Goal: Task Accomplishment & Management: Use online tool/utility

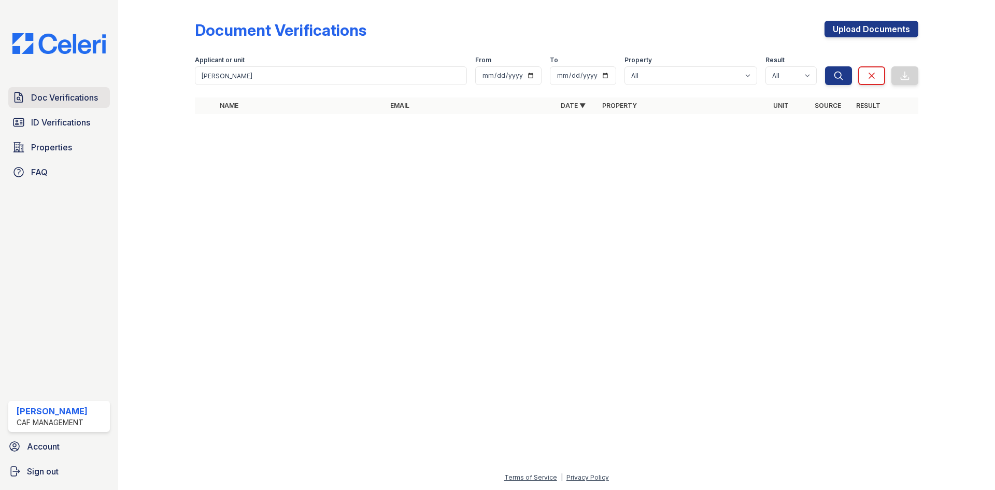
click at [59, 107] on link "Doc Verifications" at bounding box center [59, 97] width 102 height 21
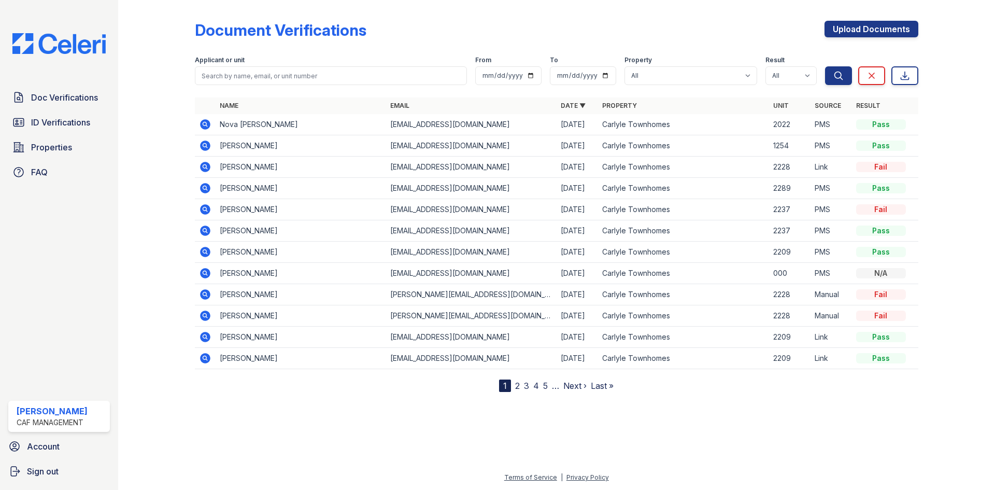
click at [213, 118] on td at bounding box center [205, 124] width 21 height 21
click at [207, 121] on icon at bounding box center [205, 124] width 10 height 10
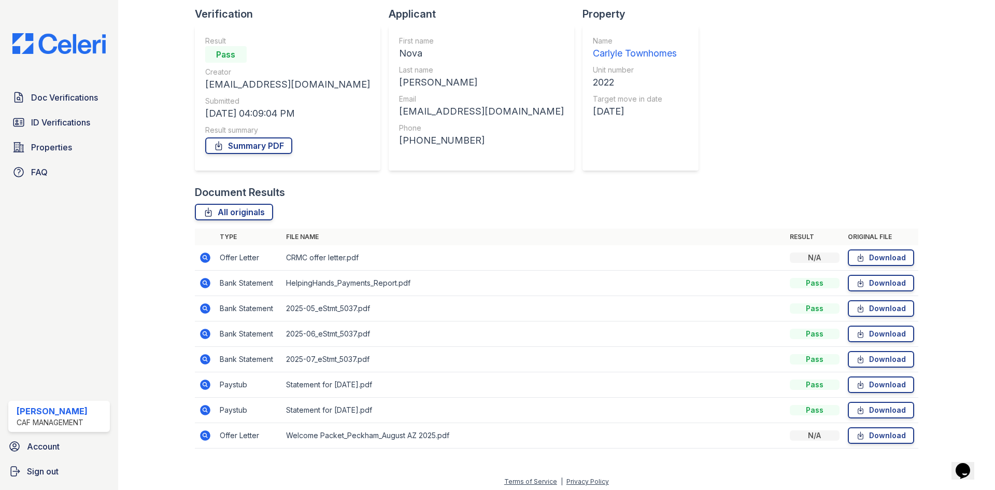
scroll to position [74, 0]
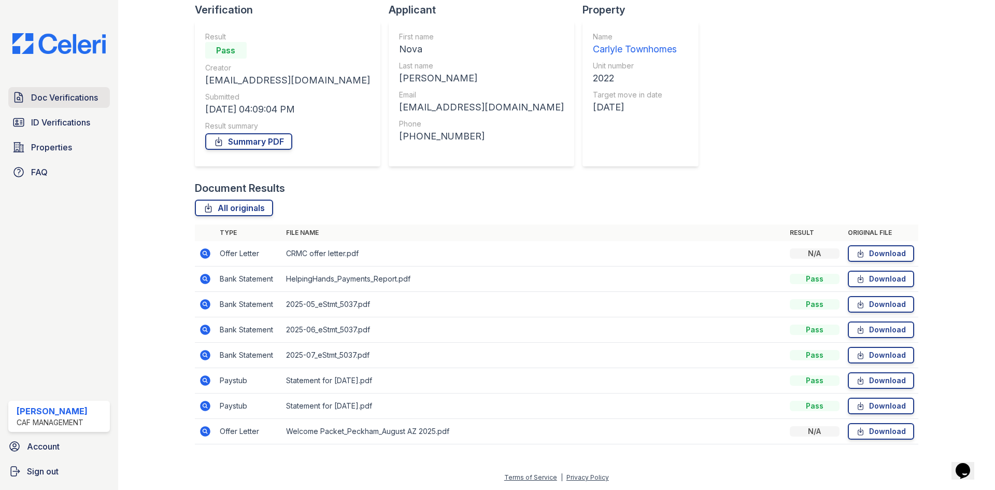
click at [43, 97] on span "Doc Verifications" at bounding box center [64, 97] width 67 height 12
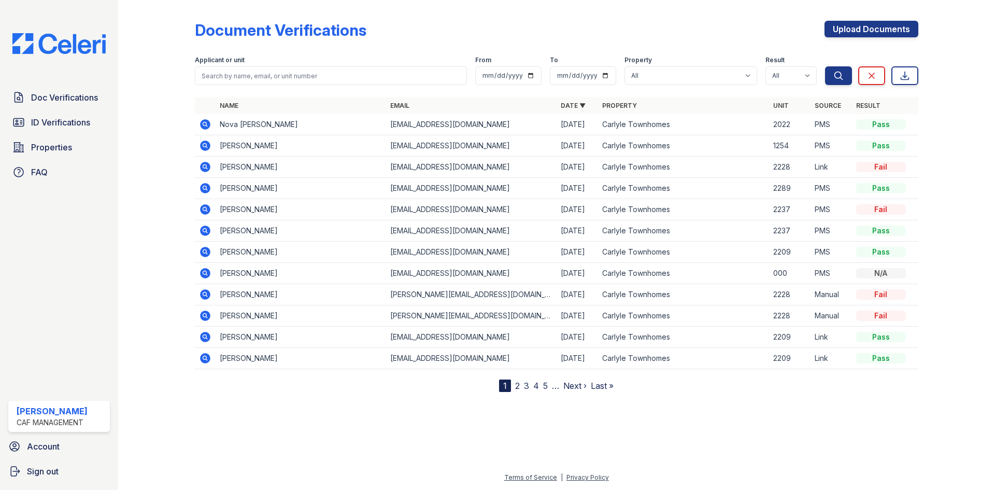
click at [43, 97] on span "Doc Verifications" at bounding box center [64, 97] width 67 height 12
click at [60, 127] on span "ID Verifications" at bounding box center [60, 122] width 59 height 12
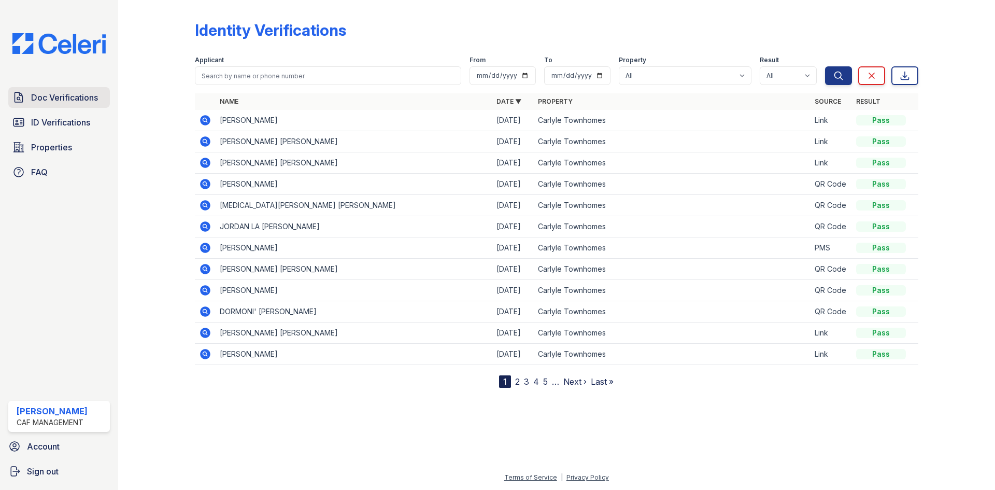
click at [64, 97] on span "Doc Verifications" at bounding box center [64, 97] width 67 height 12
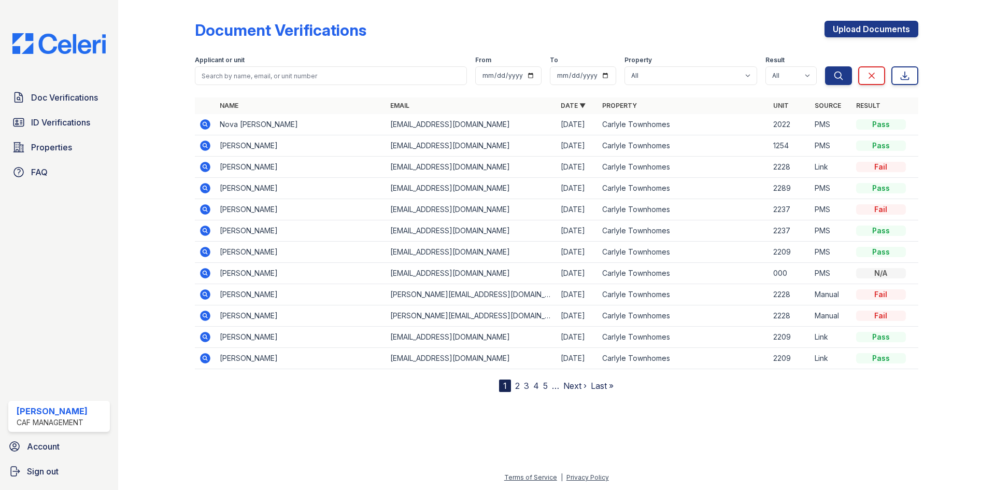
click at [210, 124] on icon at bounding box center [205, 124] width 10 height 10
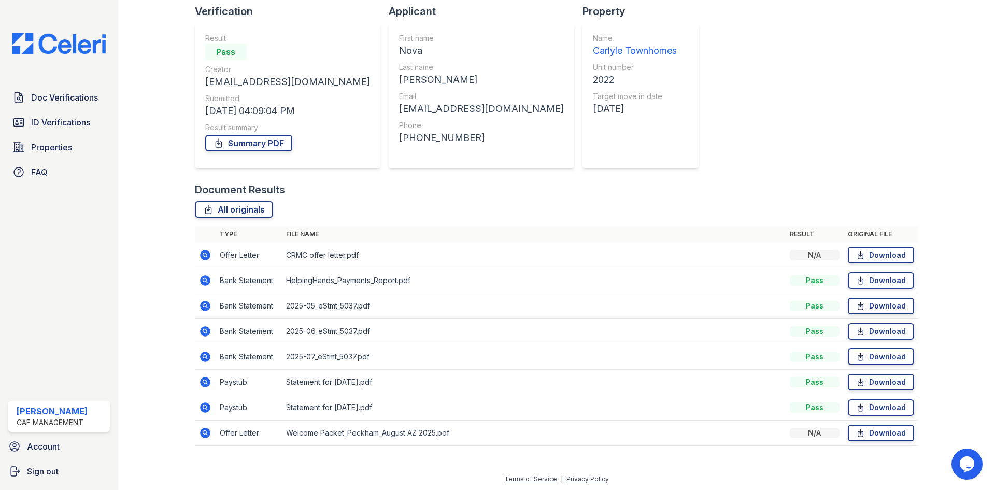
scroll to position [74, 0]
click at [893, 408] on link "Download" at bounding box center [881, 405] width 66 height 17
click at [856, 405] on icon at bounding box center [860, 406] width 9 height 10
click at [202, 431] on icon at bounding box center [205, 431] width 10 height 10
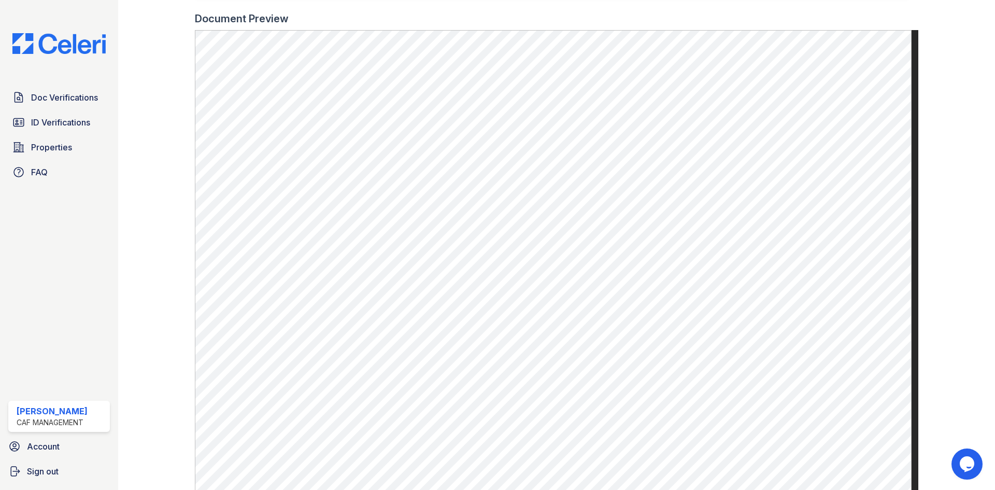
scroll to position [311, 0]
click at [92, 105] on link "Doc Verifications" at bounding box center [59, 97] width 102 height 21
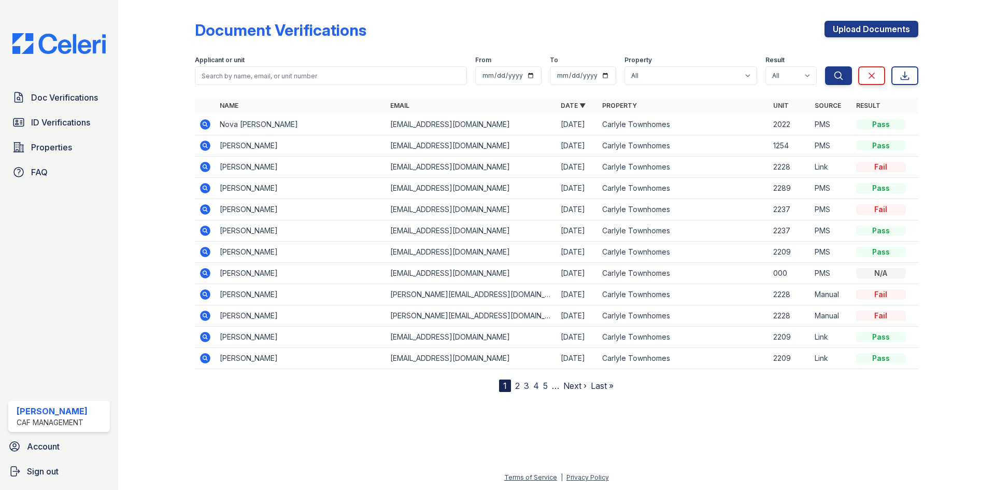
click at [207, 125] on icon at bounding box center [205, 124] width 10 height 10
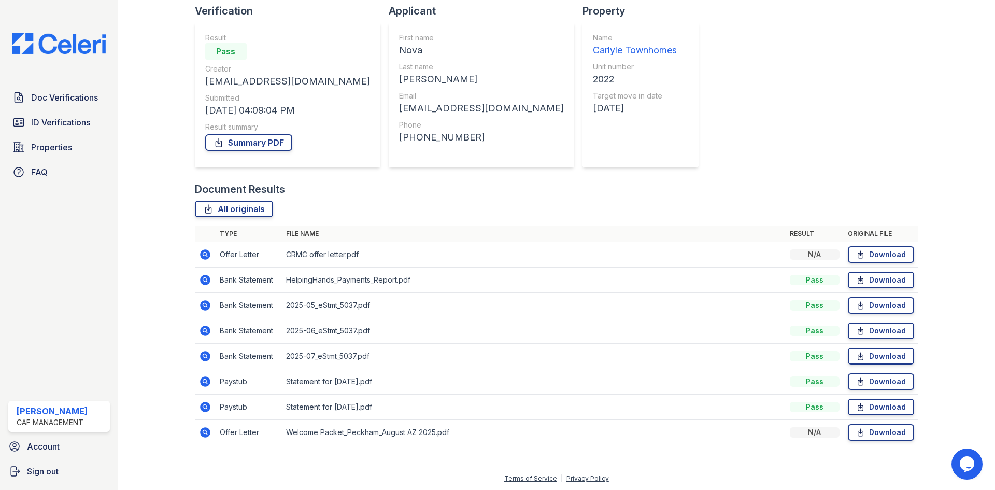
scroll to position [74, 0]
click at [200, 248] on icon at bounding box center [205, 253] width 12 height 12
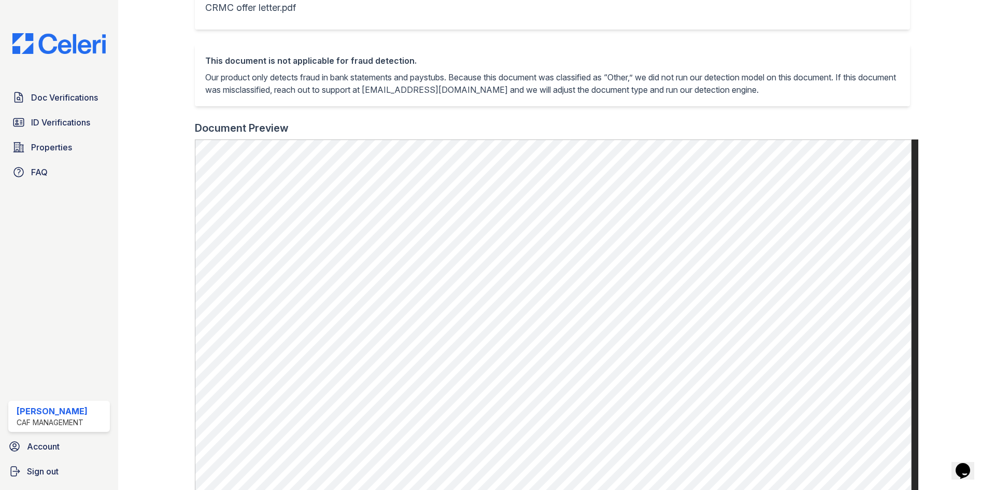
scroll to position [207, 0]
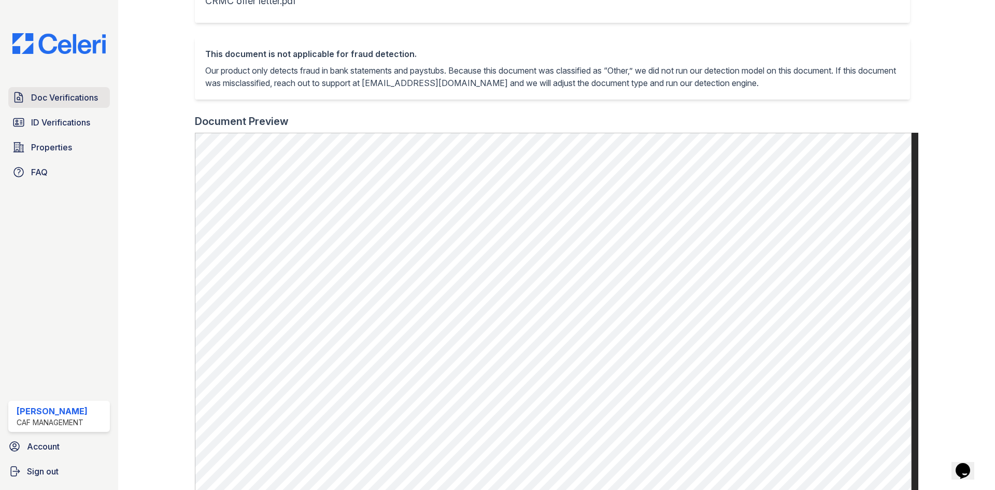
click at [51, 90] on link "Doc Verifications" at bounding box center [59, 97] width 102 height 21
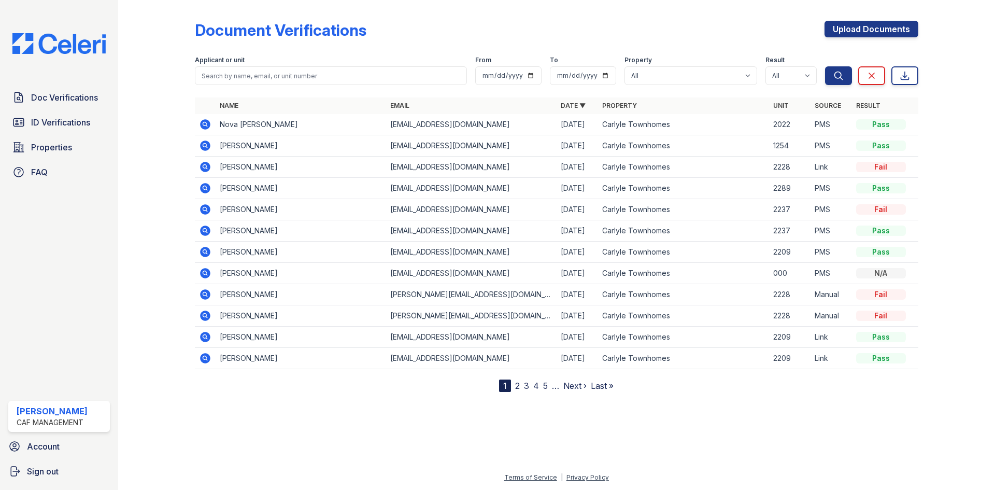
click at [205, 122] on icon at bounding box center [205, 124] width 12 height 12
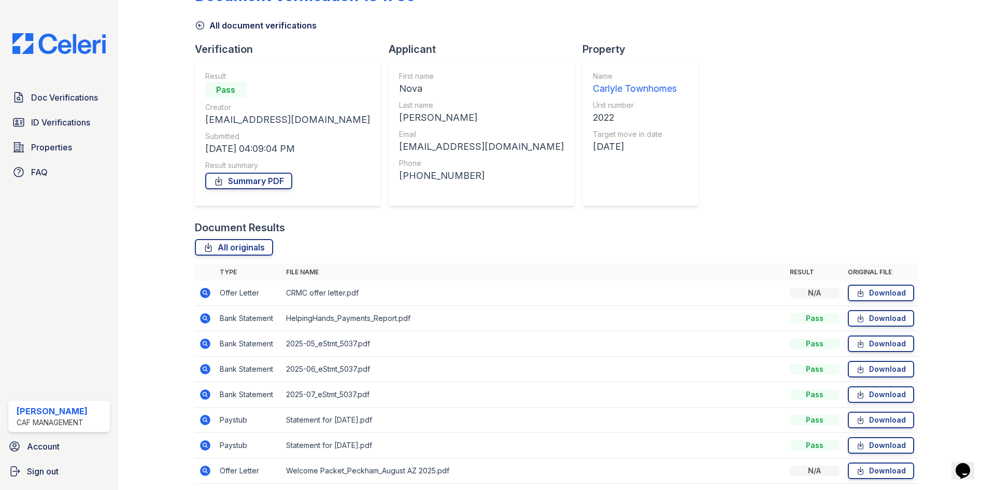
scroll to position [74, 0]
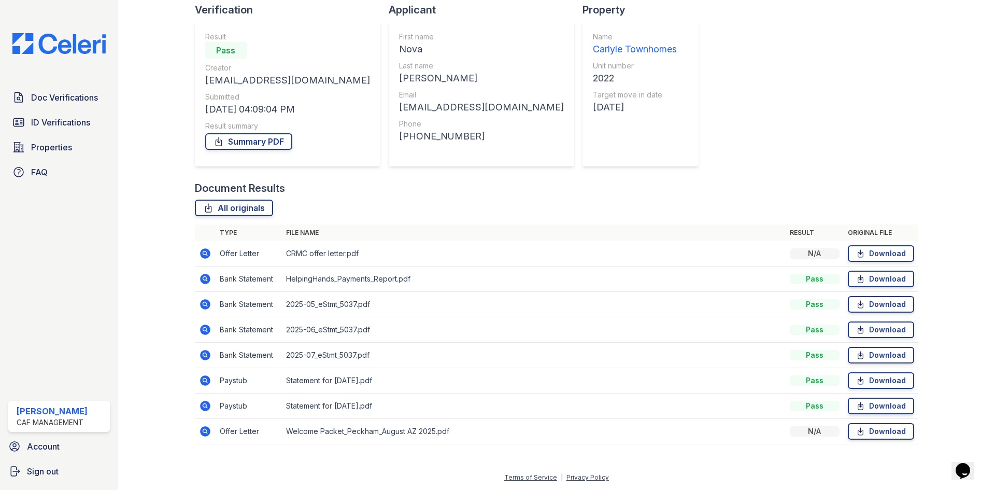
click at [206, 280] on icon at bounding box center [205, 279] width 10 height 10
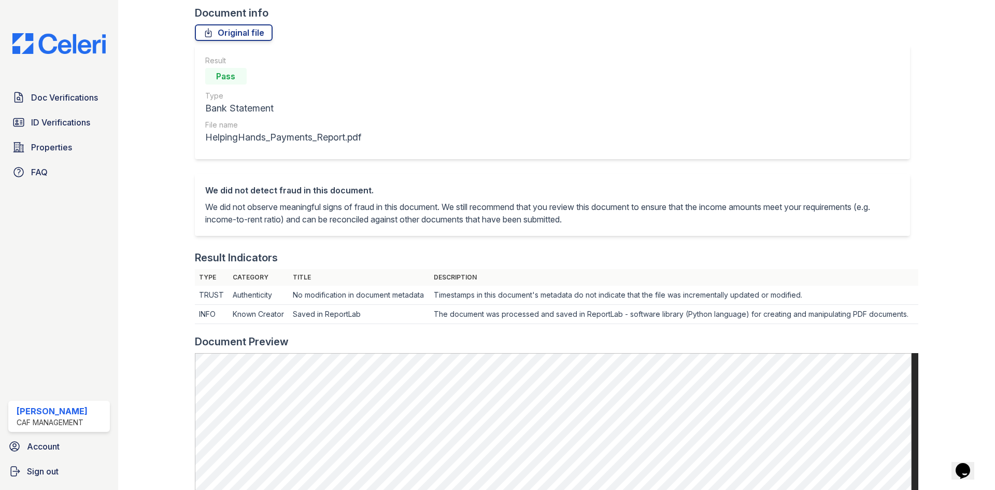
scroll to position [311, 0]
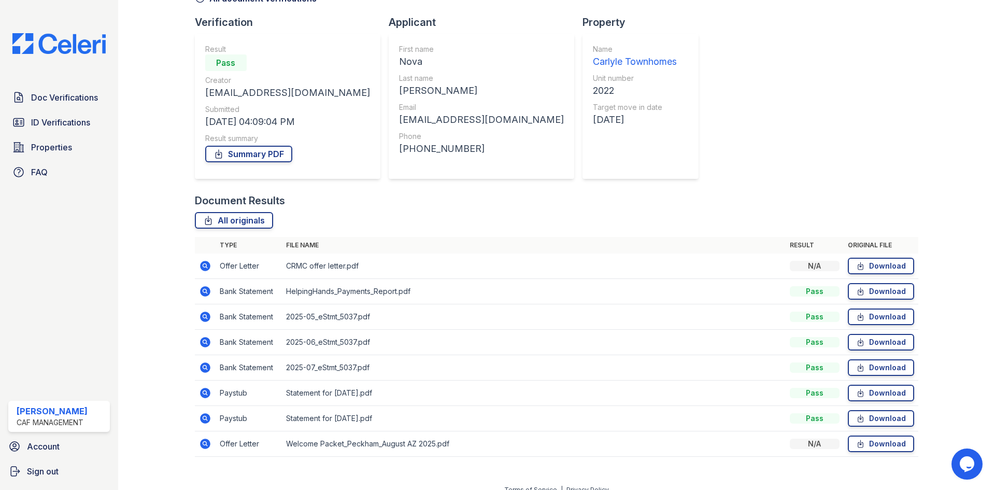
scroll to position [74, 0]
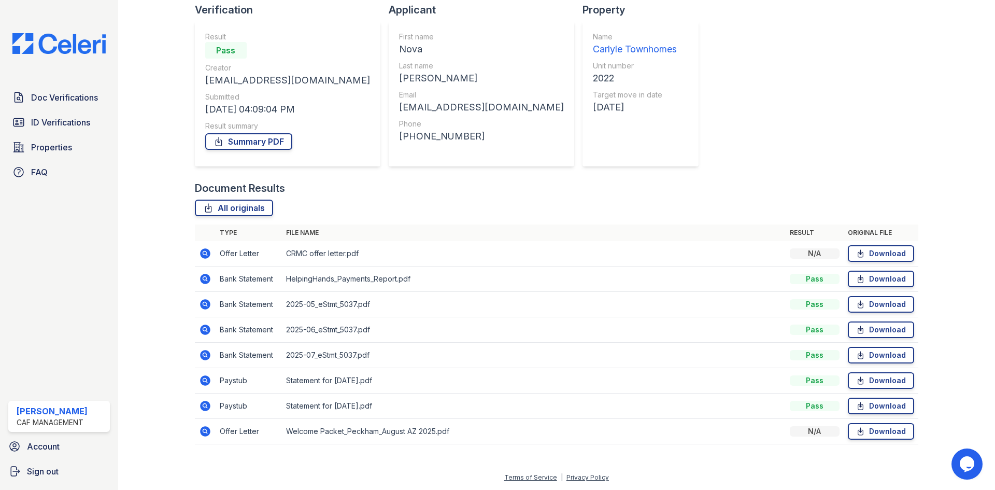
click at [199, 305] on icon at bounding box center [205, 304] width 12 height 12
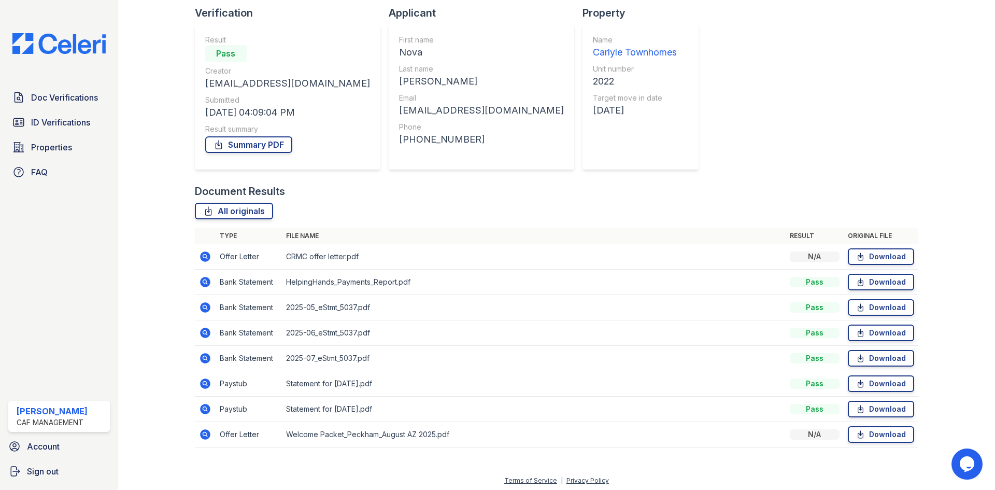
scroll to position [74, 0]
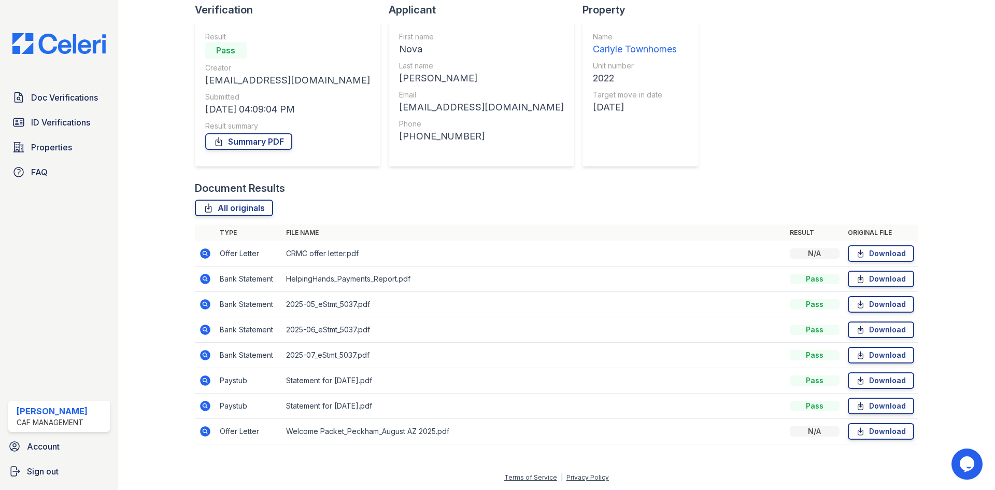
click at [203, 326] on icon at bounding box center [205, 329] width 10 height 10
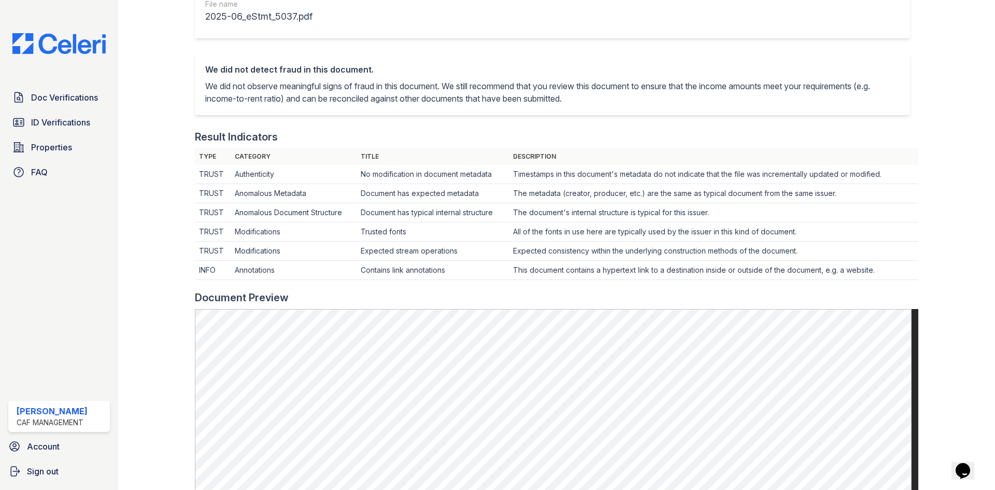
scroll to position [363, 0]
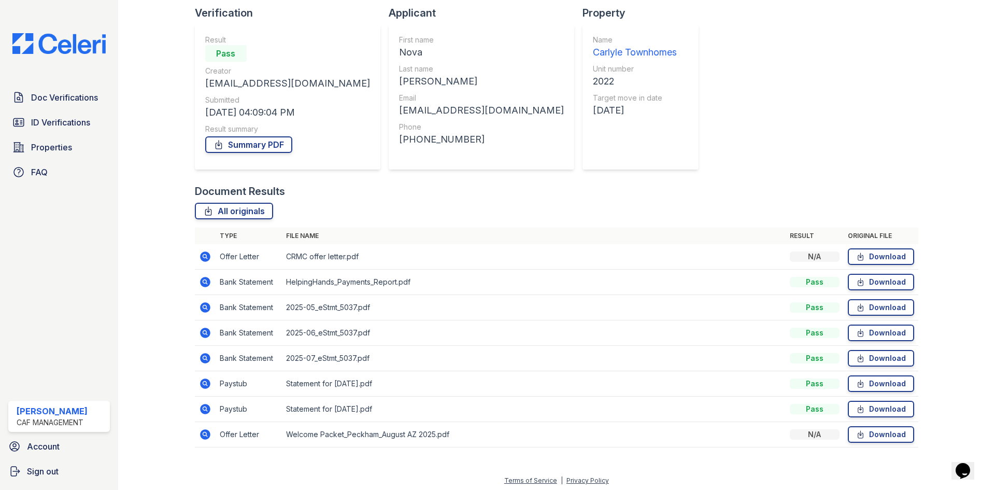
scroll to position [74, 0]
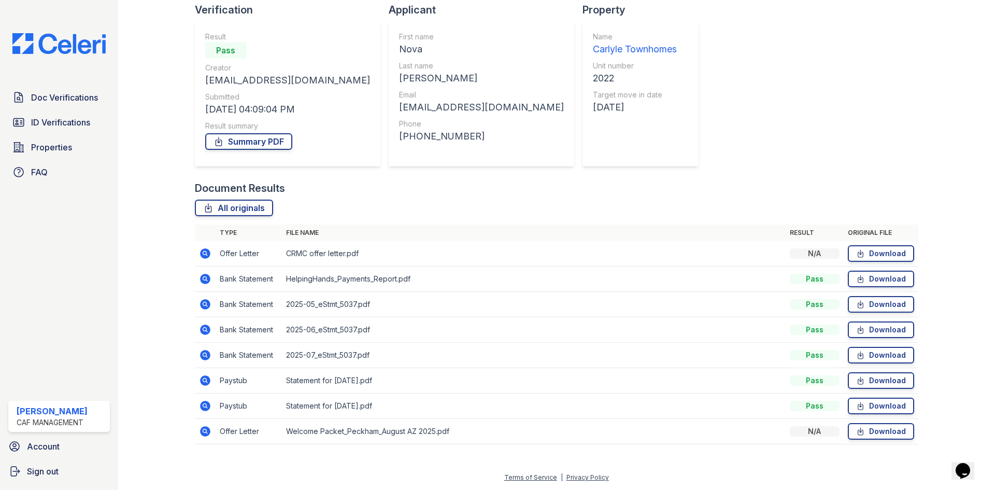
click at [208, 355] on icon at bounding box center [205, 355] width 10 height 10
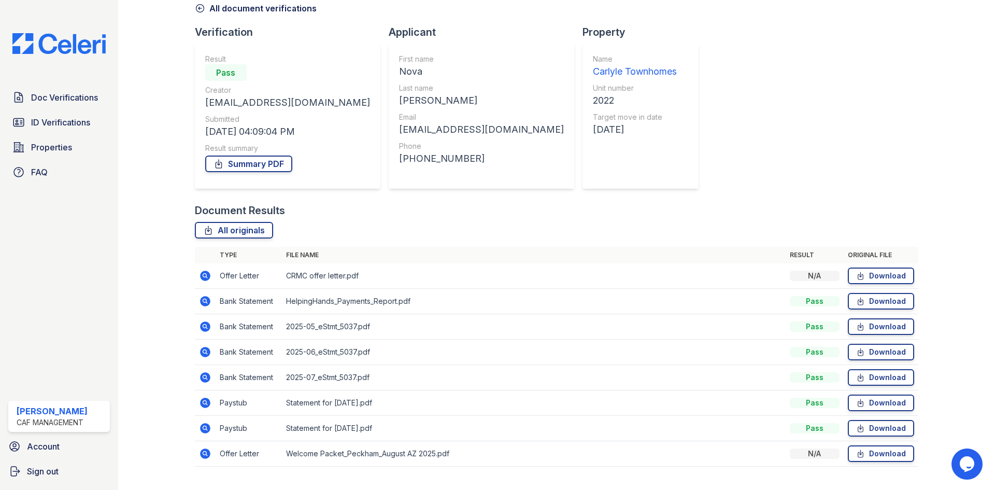
scroll to position [74, 0]
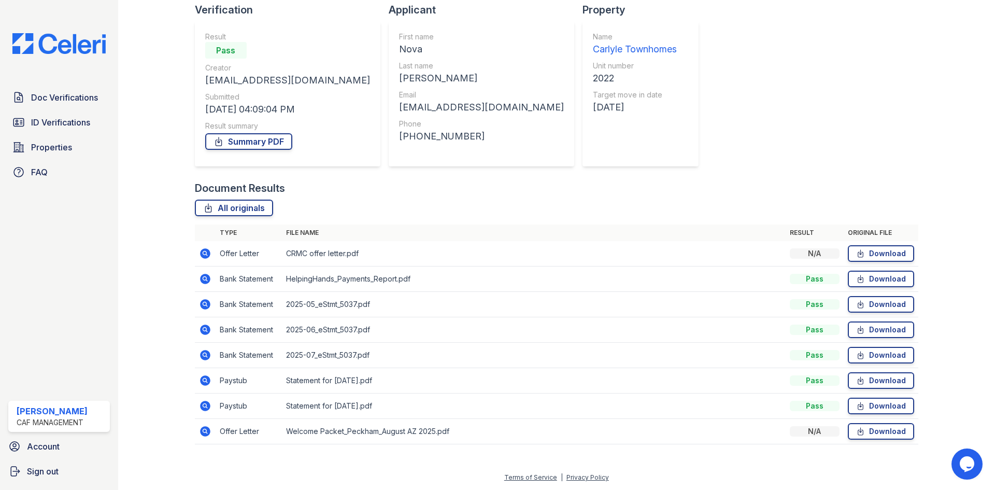
click at [207, 253] on icon at bounding box center [205, 253] width 10 height 10
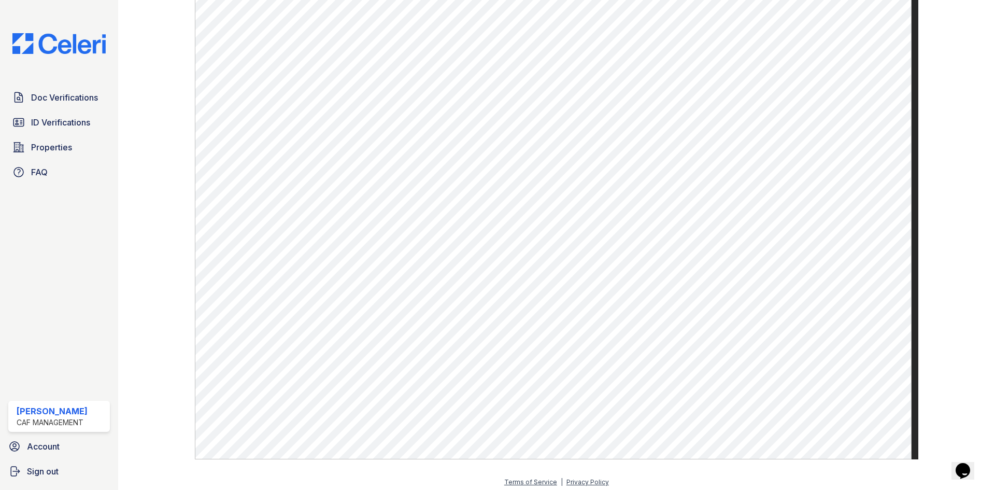
scroll to position [375, 0]
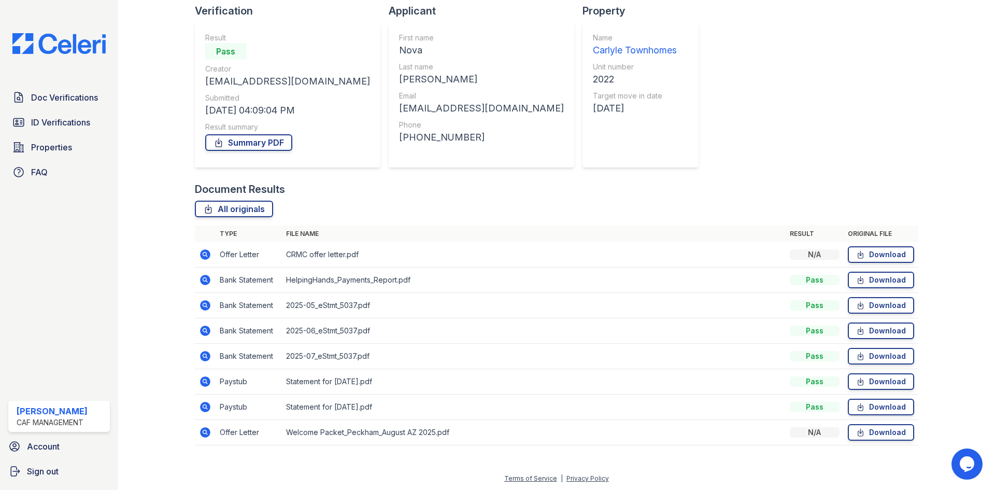
scroll to position [74, 0]
click at [206, 431] on icon at bounding box center [205, 431] width 10 height 10
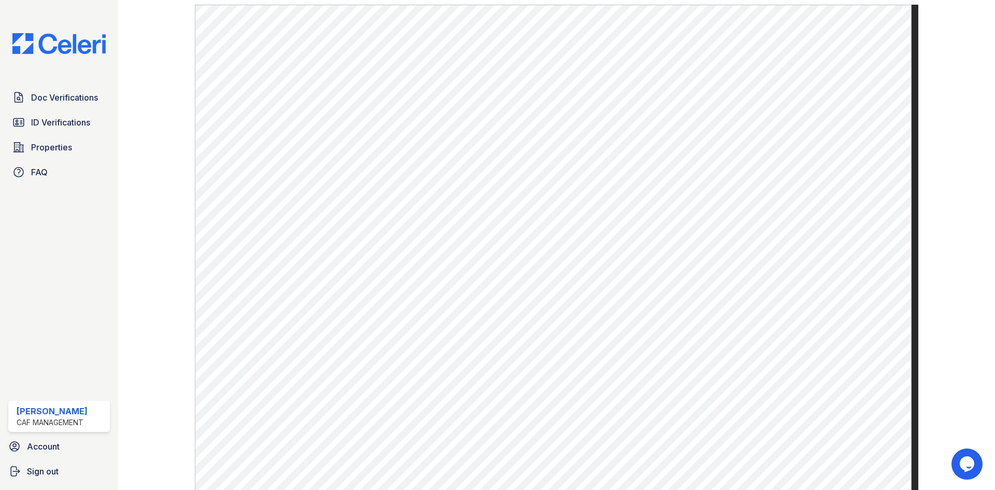
scroll to position [375, 0]
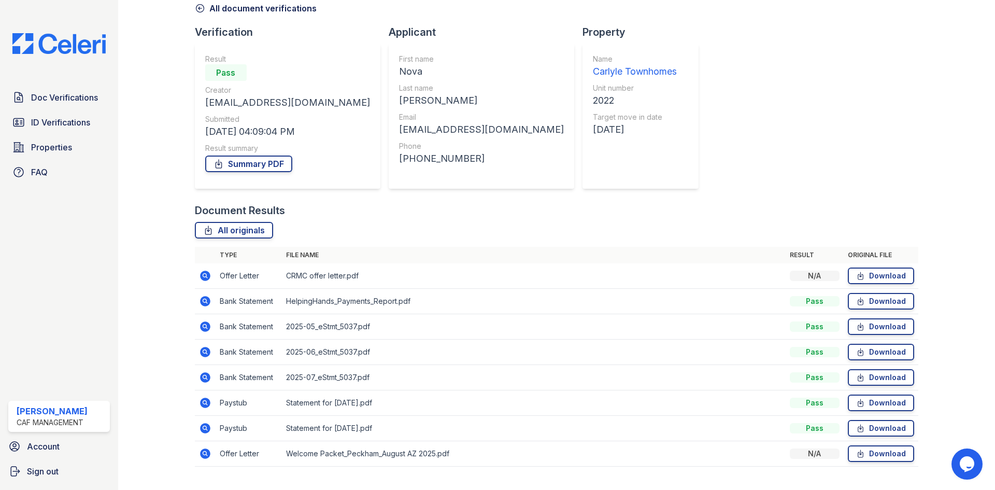
scroll to position [74, 0]
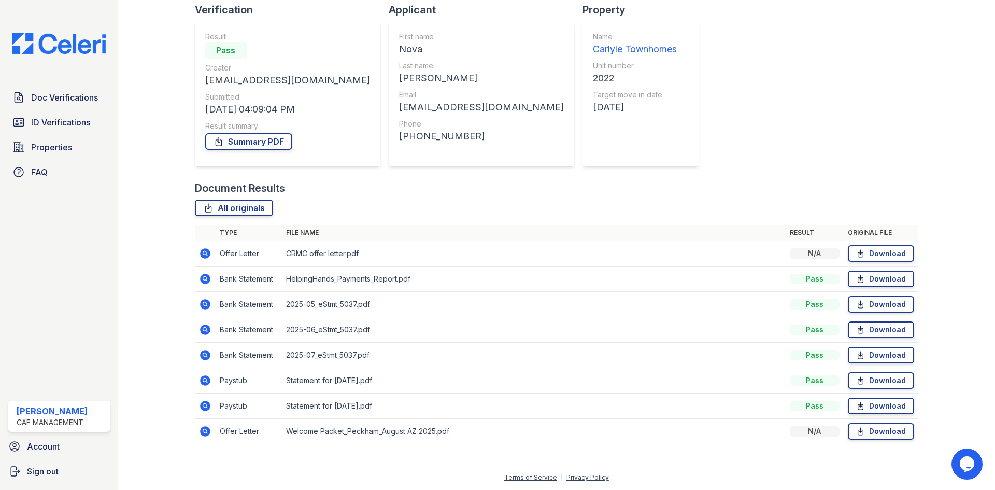
click at [205, 428] on icon at bounding box center [205, 431] width 10 height 10
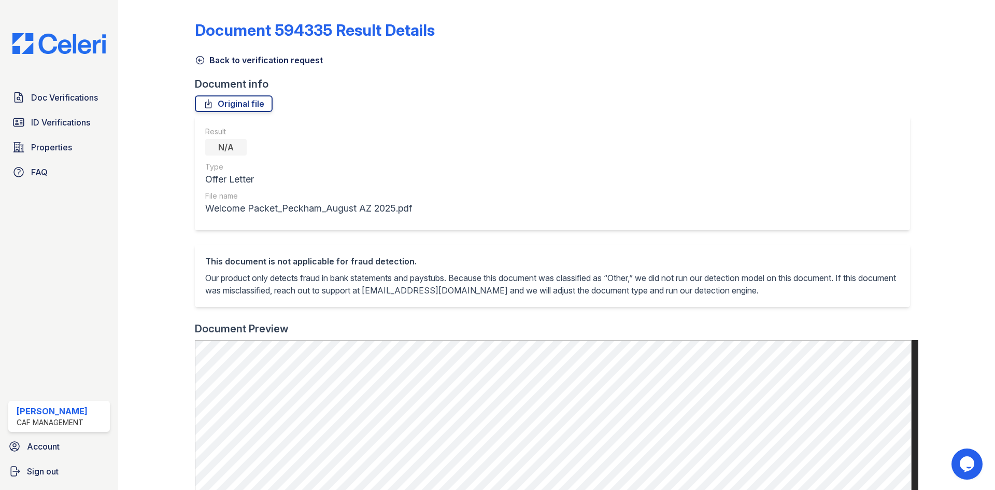
scroll to position [259, 0]
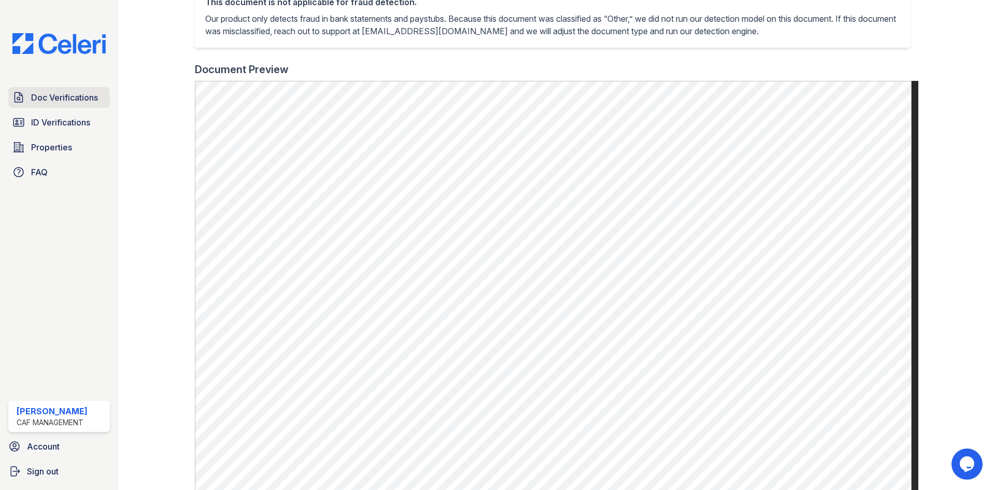
click at [49, 96] on span "Doc Verifications" at bounding box center [64, 97] width 67 height 12
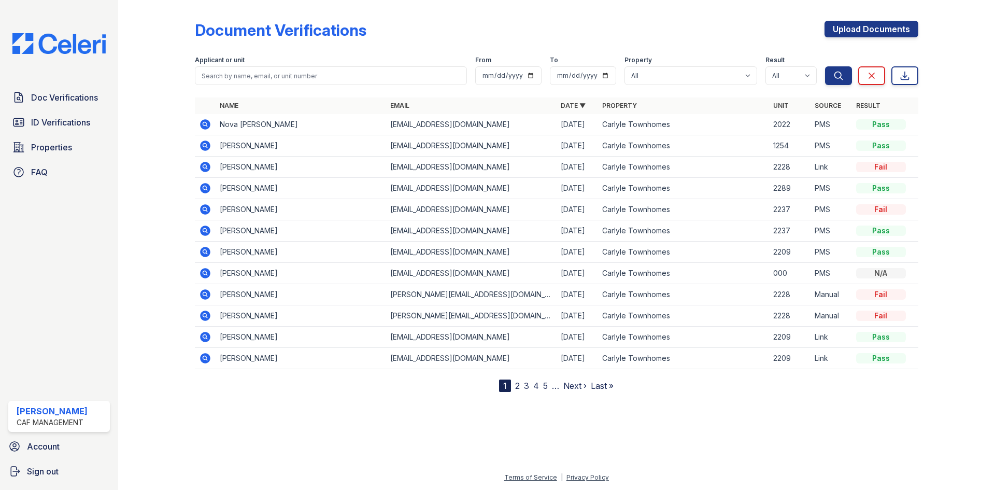
click at [196, 118] on td at bounding box center [205, 124] width 21 height 21
click at [206, 123] on icon at bounding box center [205, 124] width 12 height 12
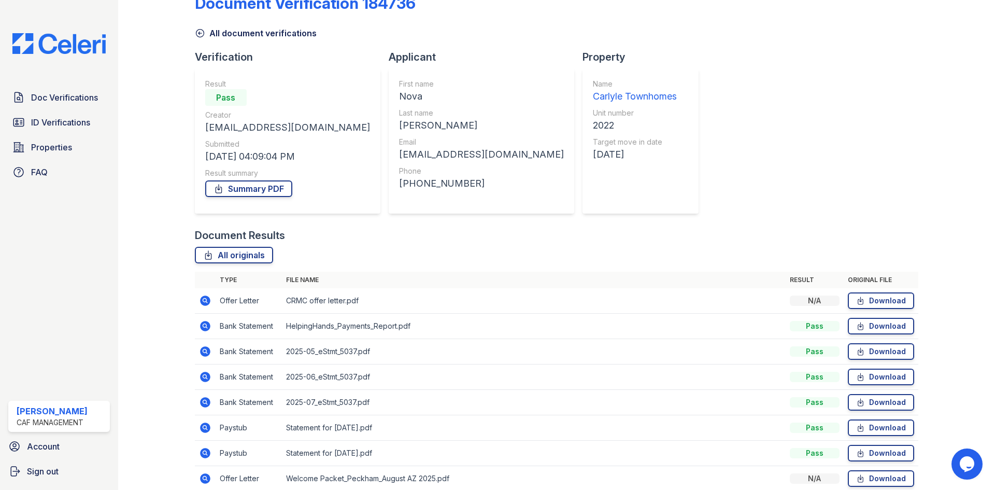
scroll to position [52, 0]
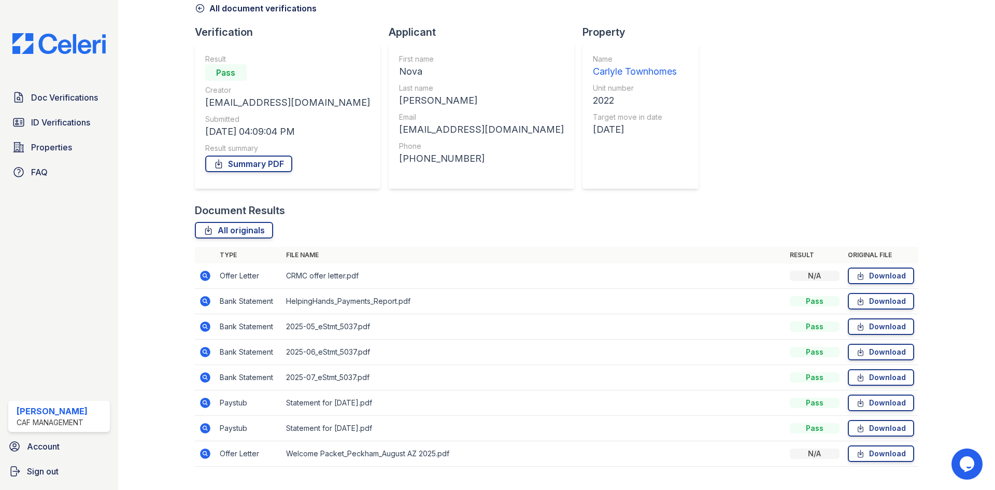
click at [201, 273] on icon at bounding box center [205, 275] width 12 height 12
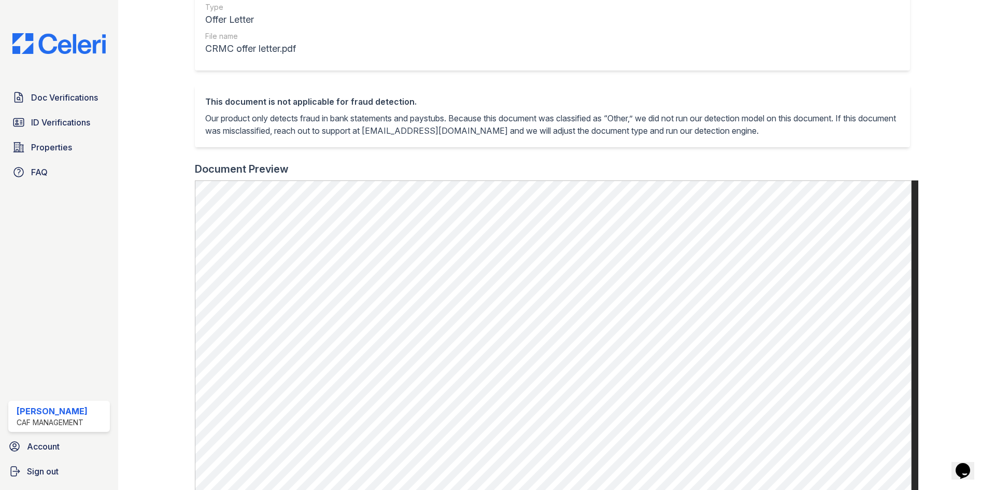
scroll to position [207, 0]
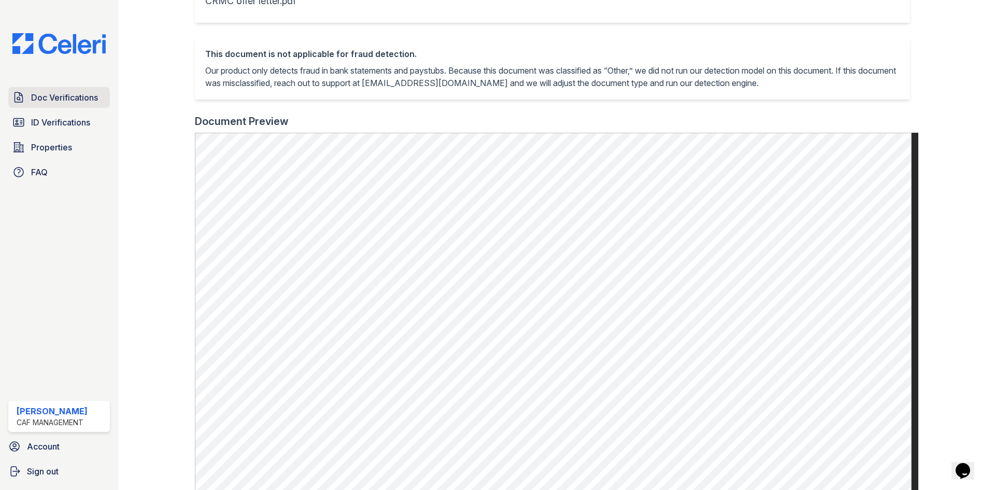
click at [78, 94] on span "Doc Verifications" at bounding box center [64, 97] width 67 height 12
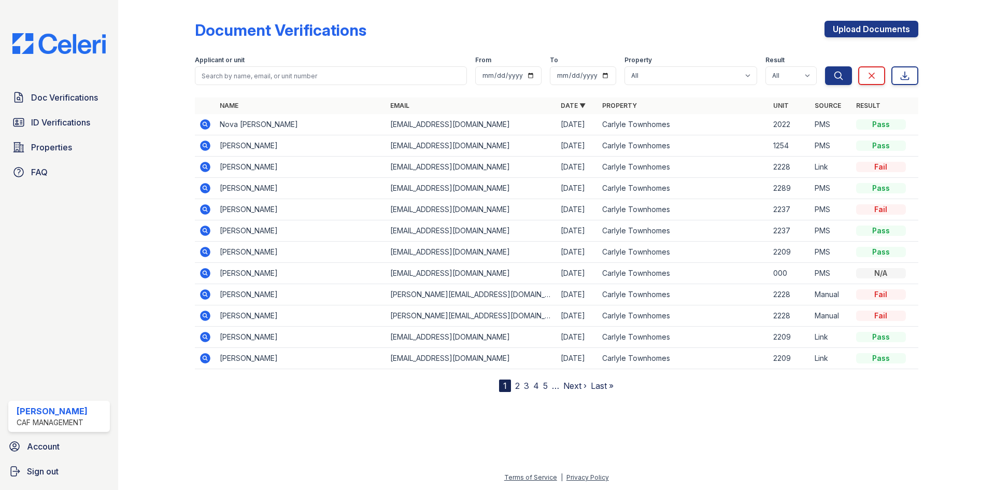
click at [207, 120] on icon at bounding box center [205, 124] width 12 height 12
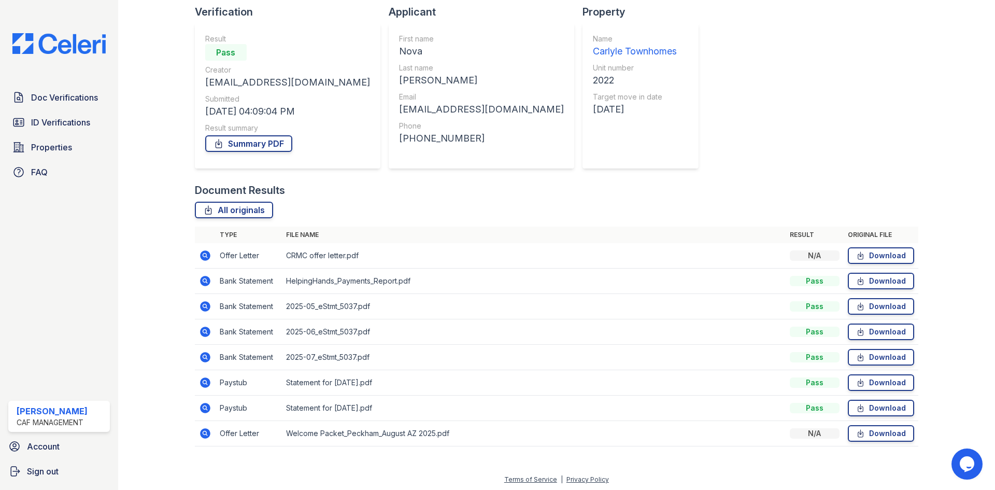
scroll to position [74, 0]
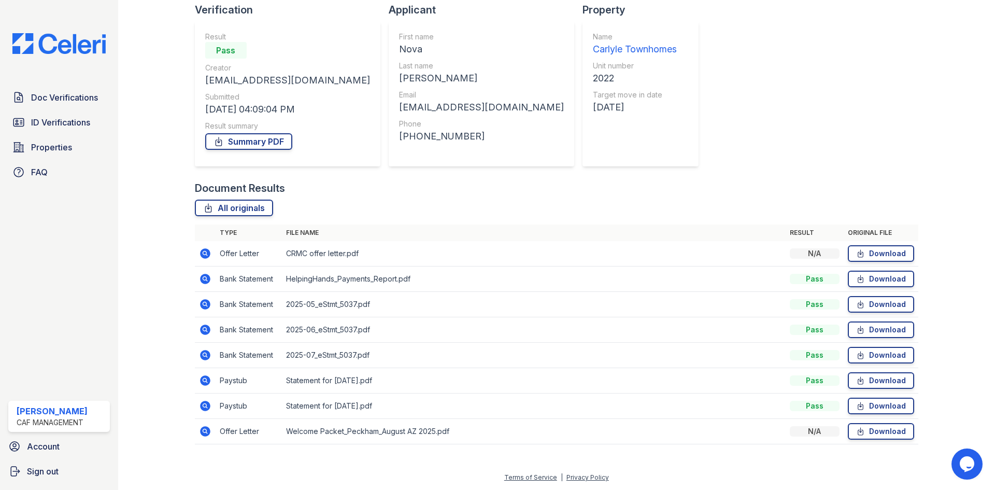
click at [203, 402] on icon at bounding box center [205, 406] width 10 height 10
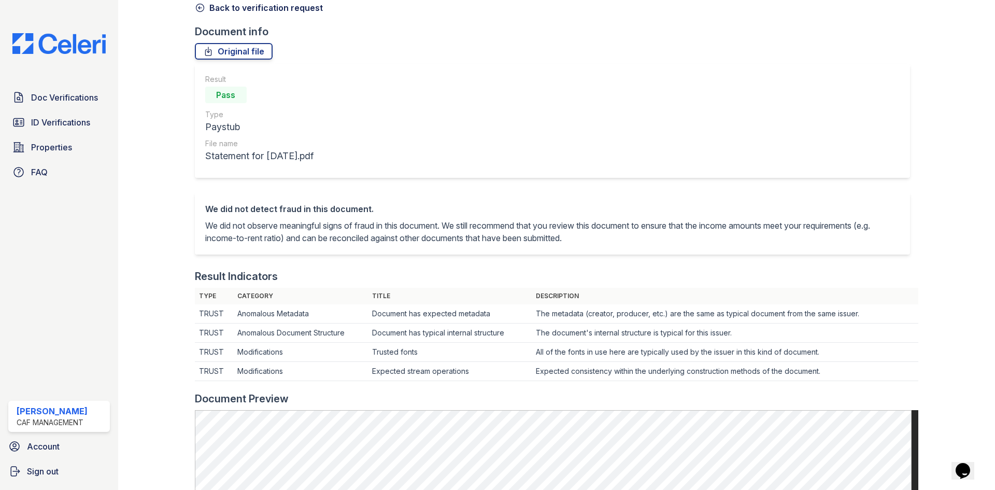
scroll to position [52, 0]
click at [94, 99] on span "Doc Verifications" at bounding box center [64, 97] width 67 height 12
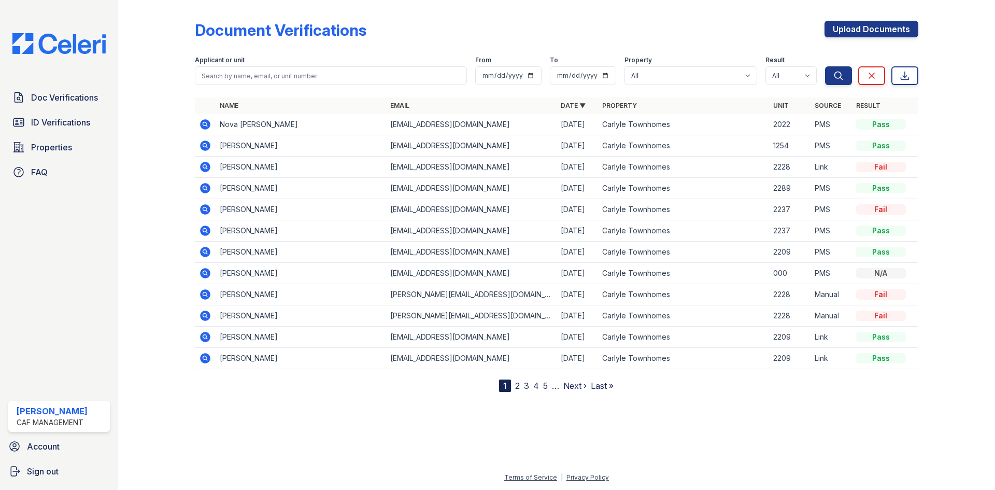
click at [210, 122] on icon at bounding box center [205, 124] width 12 height 12
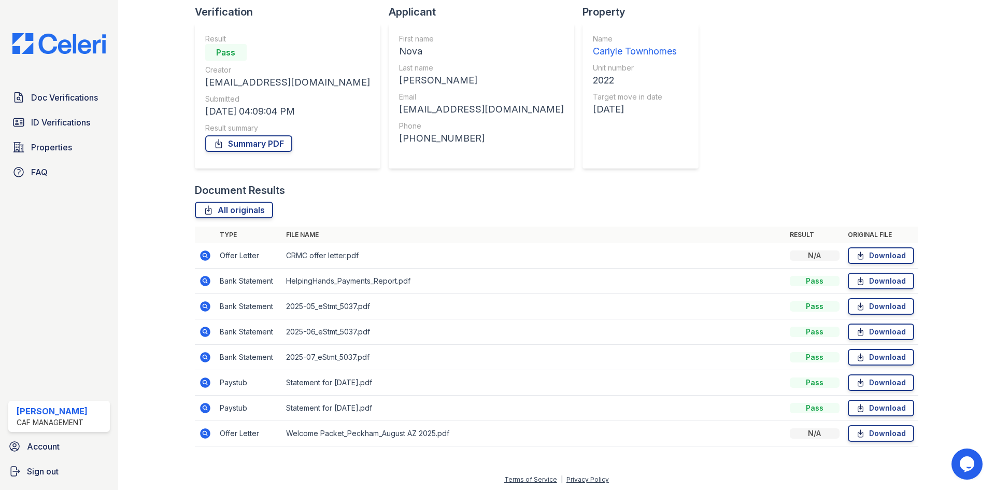
scroll to position [74, 0]
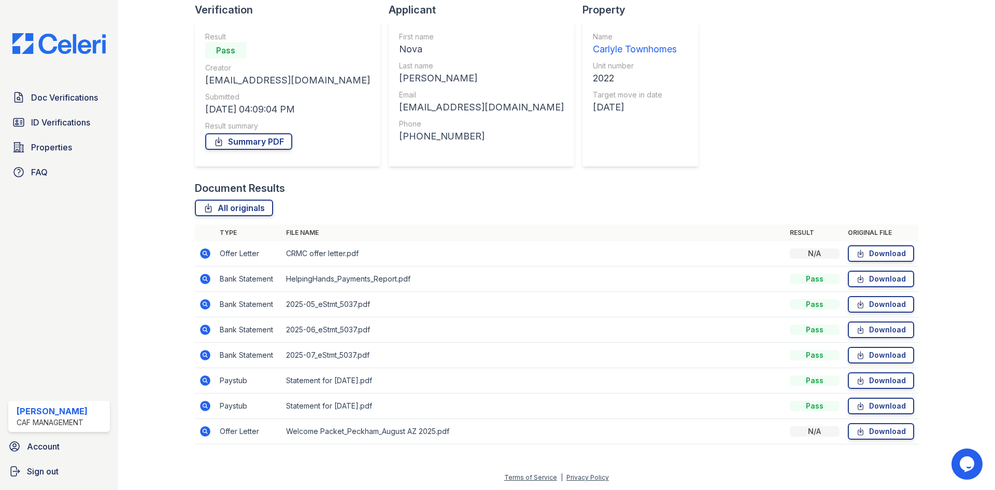
click at [205, 378] on icon at bounding box center [205, 380] width 12 height 12
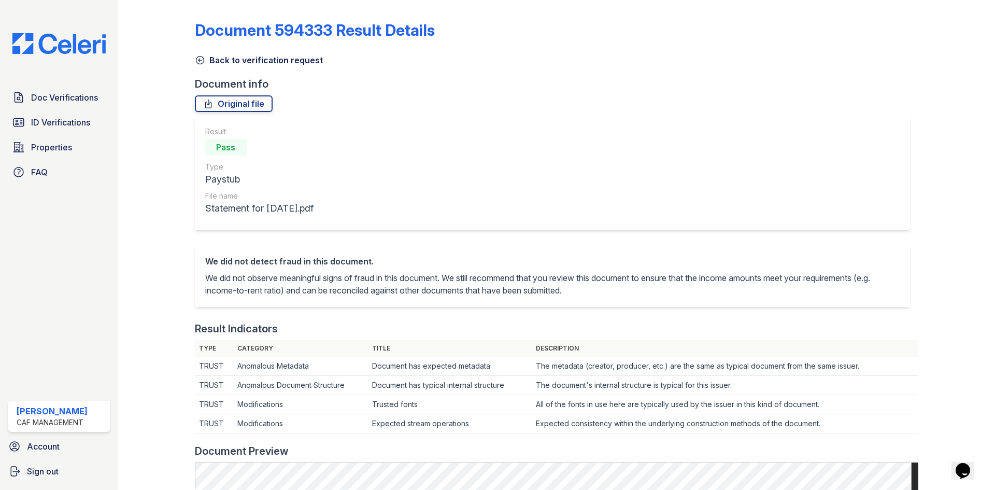
scroll to position [259, 0]
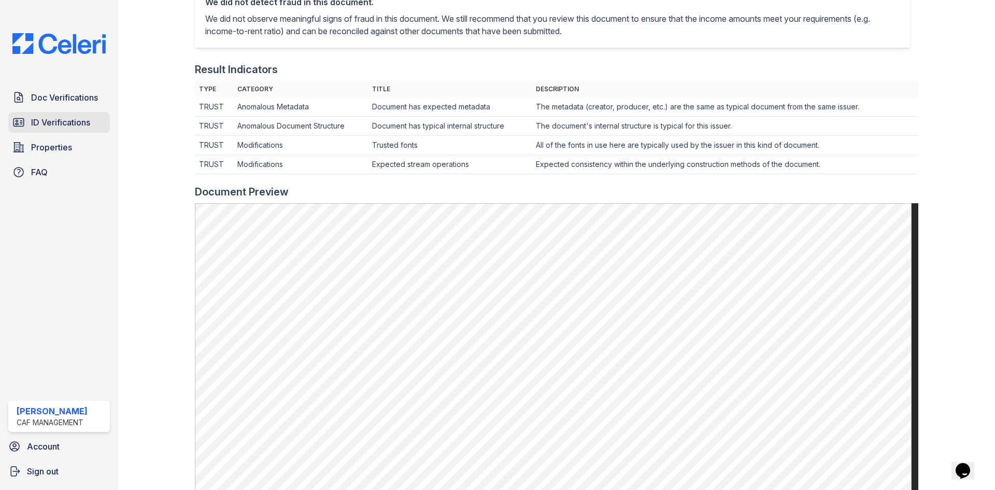
click at [46, 121] on span "ID Verifications" at bounding box center [60, 122] width 59 height 12
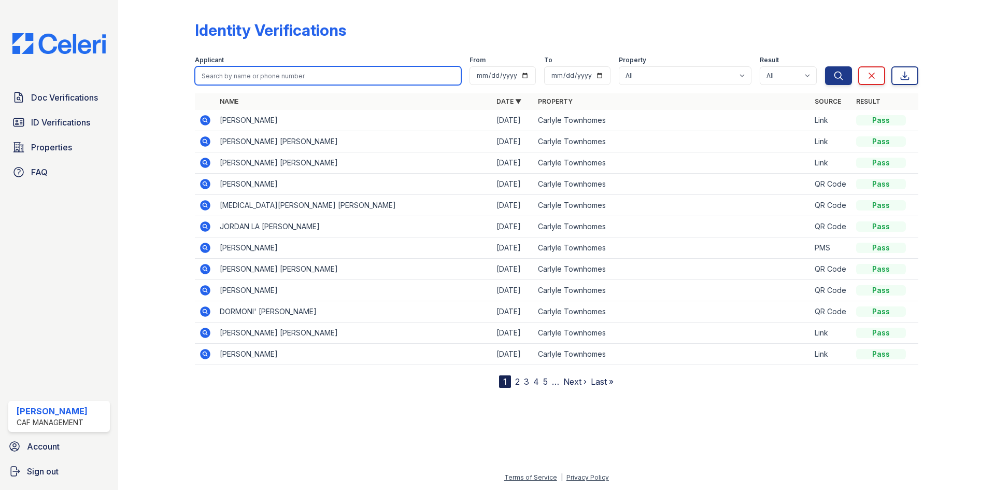
click at [250, 77] on input "search" at bounding box center [328, 75] width 266 height 19
type input "nova"
click at [825, 66] on button "Search" at bounding box center [838, 75] width 27 height 19
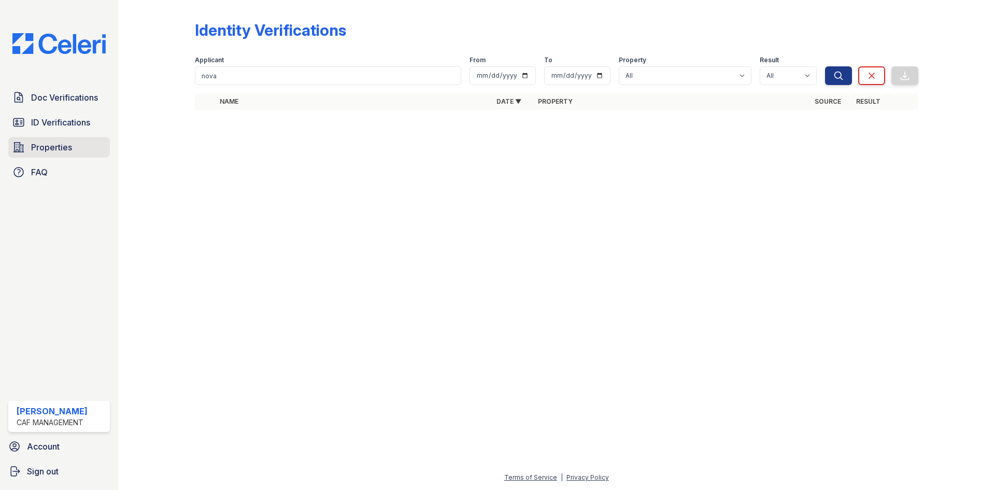
click at [63, 143] on span "Properties" at bounding box center [51, 147] width 41 height 12
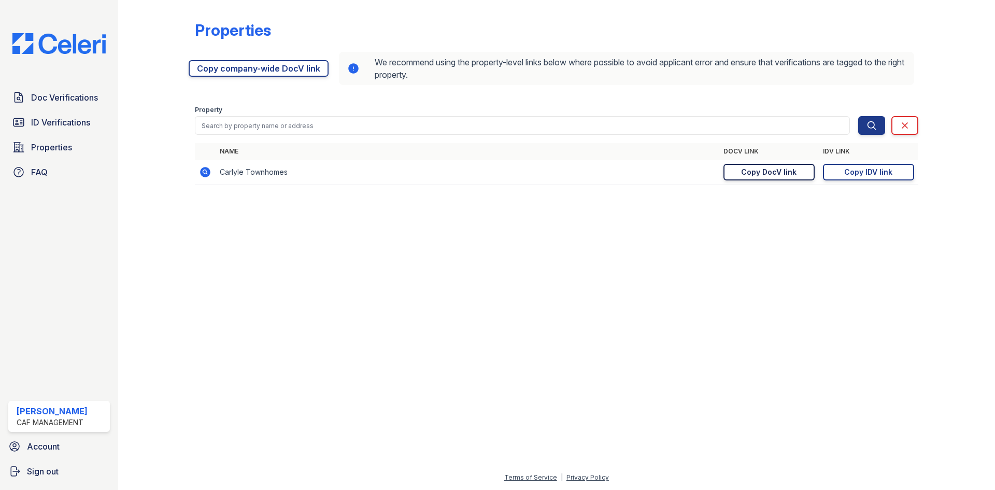
click at [767, 171] on div "Copy DocV link" at bounding box center [768, 172] width 55 height 10
click at [854, 171] on div "Copy IDV link" at bounding box center [868, 172] width 48 height 10
